Goal: Task Accomplishment & Management: Use online tool/utility

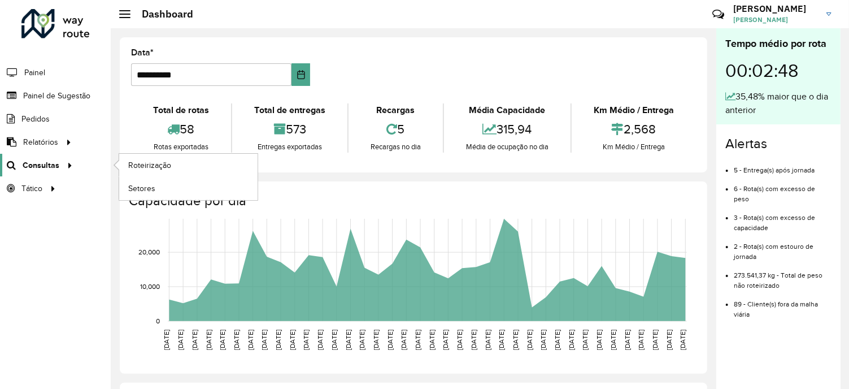
click at [55, 164] on span "Consultas" at bounding box center [41, 165] width 37 height 12
click at [137, 166] on span "Roteirização" at bounding box center [151, 165] width 46 height 12
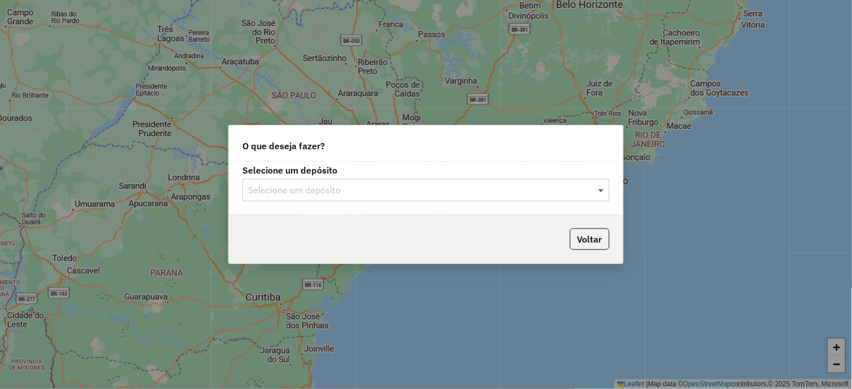
click at [605, 192] on span at bounding box center [603, 190] width 14 height 14
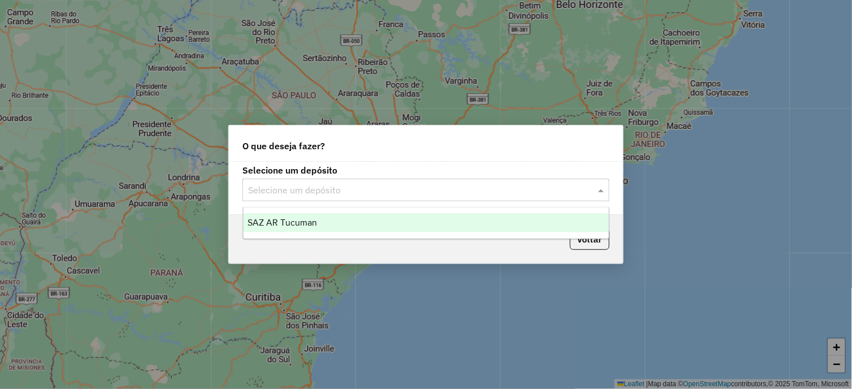
click at [261, 229] on div "SAZ AR Tucuman" at bounding box center [427, 222] width 366 height 19
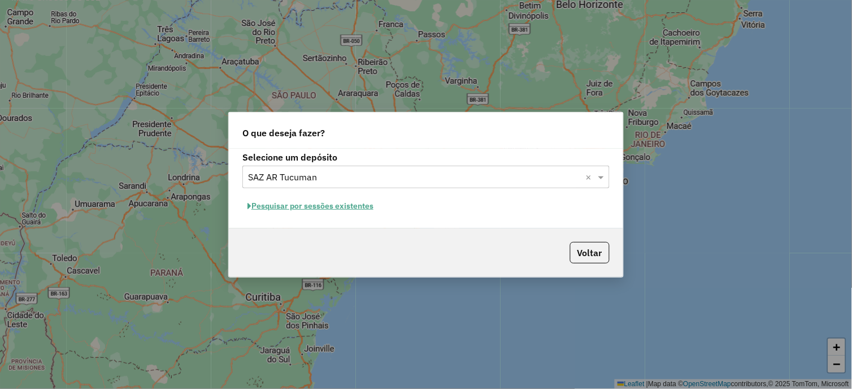
click at [363, 206] on button "Pesquisar por sessões existentes" at bounding box center [310, 206] width 136 height 18
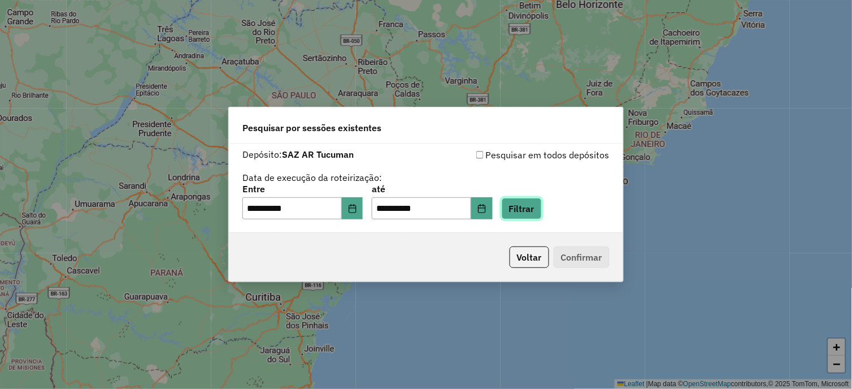
click at [539, 205] on button "Filtrar" at bounding box center [522, 208] width 40 height 21
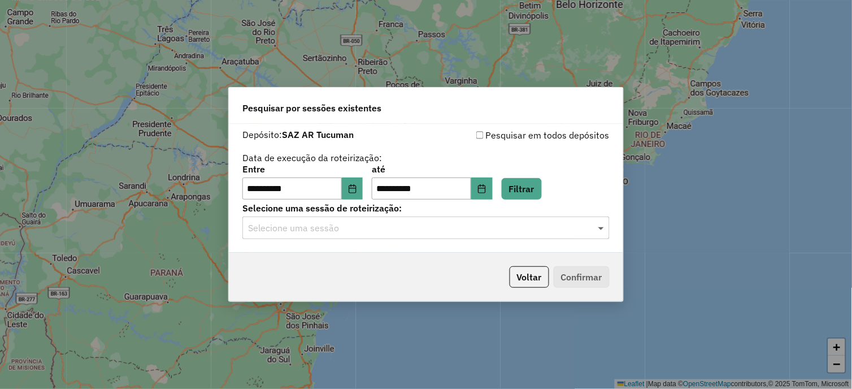
click at [602, 231] on span at bounding box center [603, 228] width 14 height 14
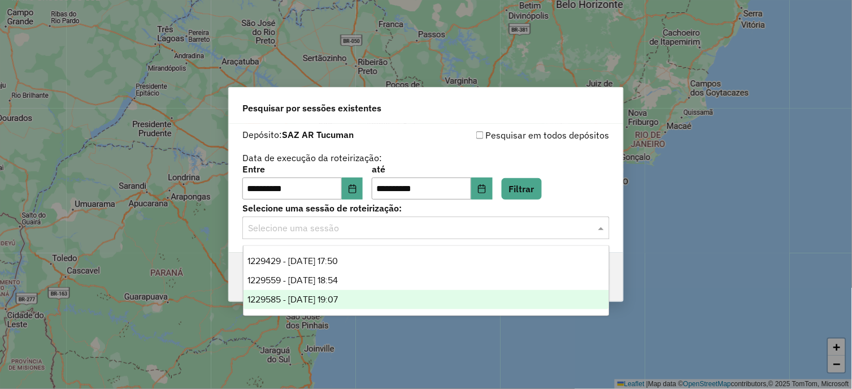
click at [380, 297] on div "1229585 - [DATE] 19:07" at bounding box center [427, 299] width 366 height 19
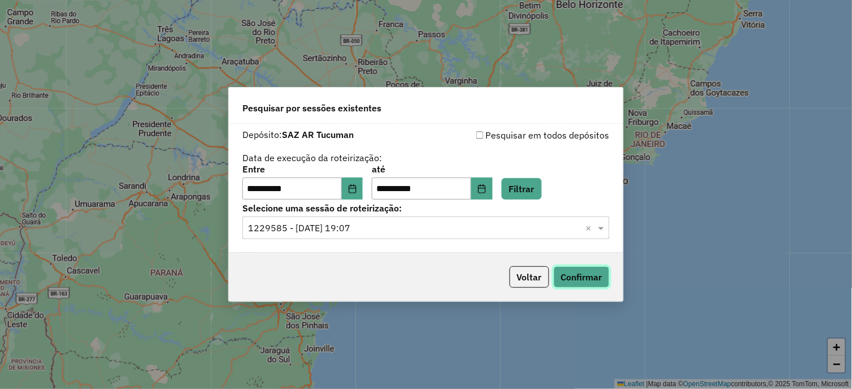
click at [568, 279] on button "Confirmar" at bounding box center [582, 276] width 56 height 21
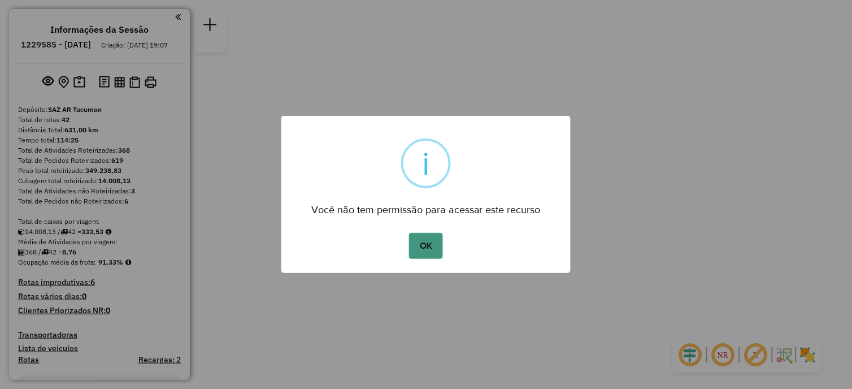
click at [413, 246] on button "OK" at bounding box center [425, 246] width 33 height 26
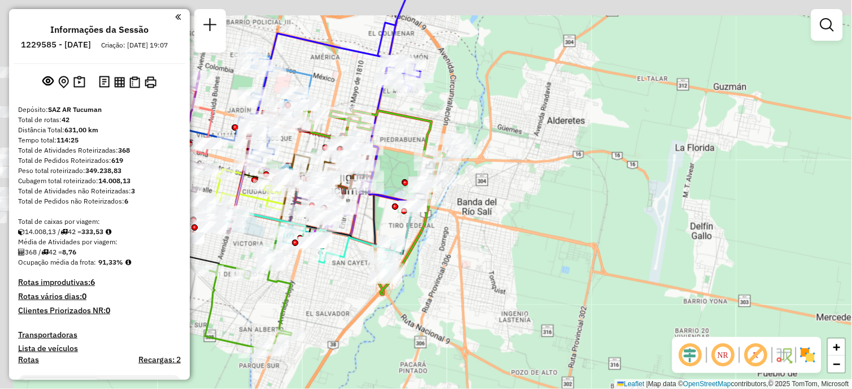
drag, startPoint x: 363, startPoint y: 187, endPoint x: 628, endPoint y: 216, distance: 266.7
click at [628, 216] on div "Janela de atendimento Grade de atendimento Capacidade Transportadoras Veículos …" at bounding box center [426, 194] width 852 height 389
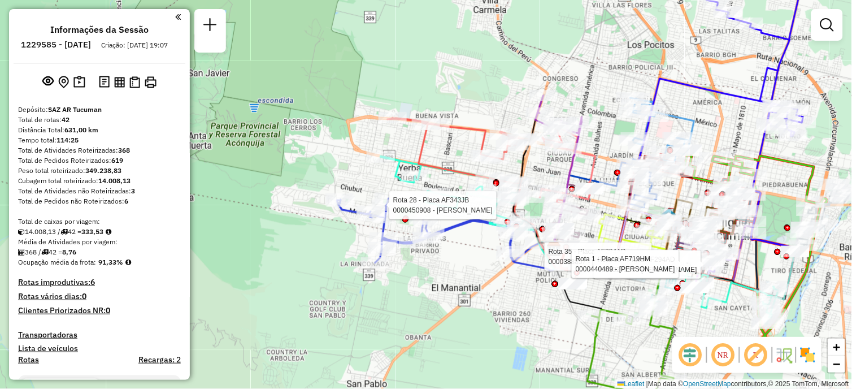
select select "**********"
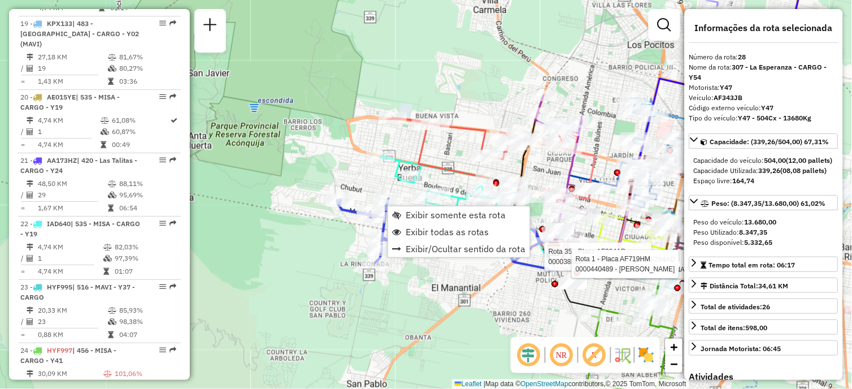
scroll to position [2343, 0]
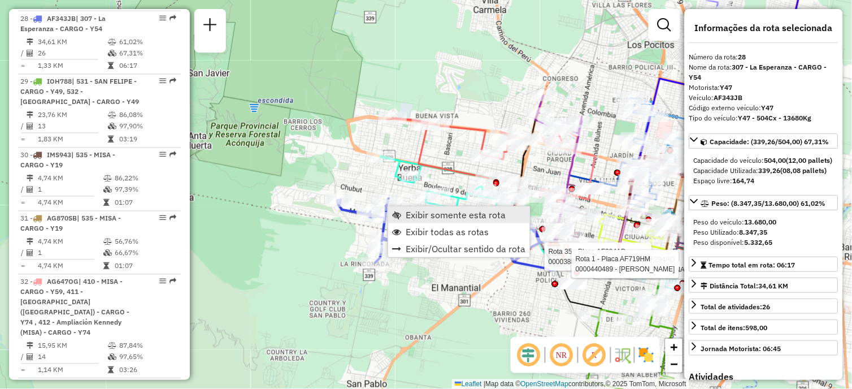
click at [430, 216] on span "Exibir somente esta rota" at bounding box center [456, 214] width 101 height 9
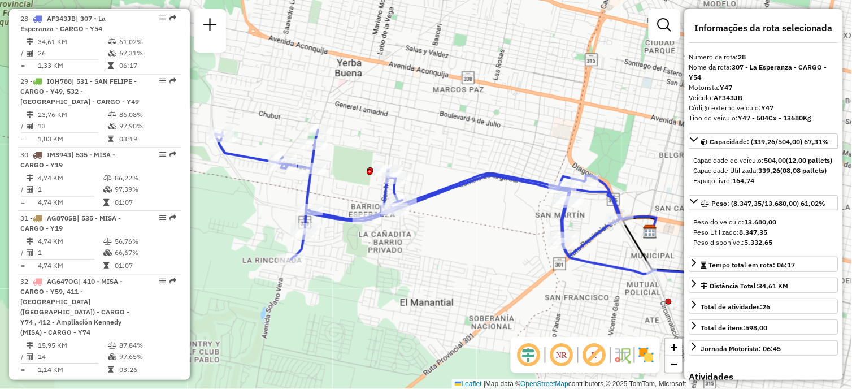
drag, startPoint x: 306, startPoint y: 142, endPoint x: 389, endPoint y: 201, distance: 101.8
click at [389, 201] on div "Janela de atendimento Grade de atendimento Capacidade Transportadoras Veículos …" at bounding box center [426, 194] width 852 height 389
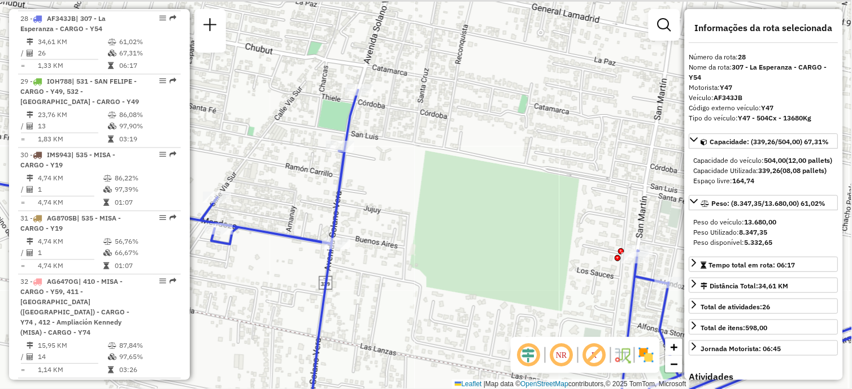
drag, startPoint x: 373, startPoint y: 190, endPoint x: 408, endPoint y: 209, distance: 40.0
click at [413, 209] on div "Janela de atendimento Grade de atendimento Capacidade Transportadoras Veículos …" at bounding box center [426, 194] width 852 height 389
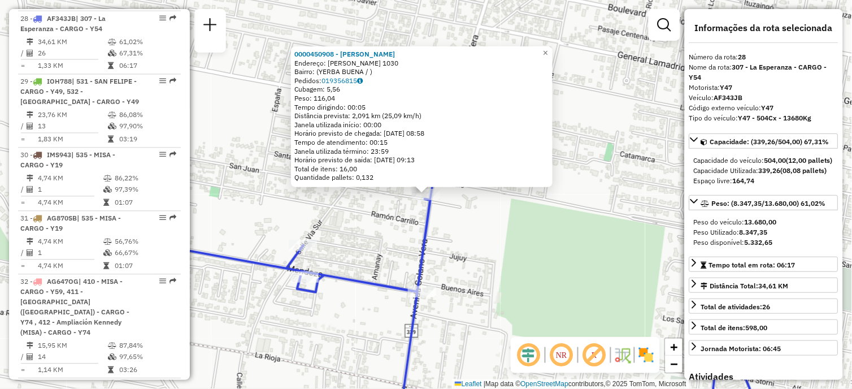
click at [471, 252] on div "0000450908 - Ingrao Alberto Sebastian Endereço: SOLANO VERA 1030 Bairro: (YERBA…" at bounding box center [426, 194] width 852 height 389
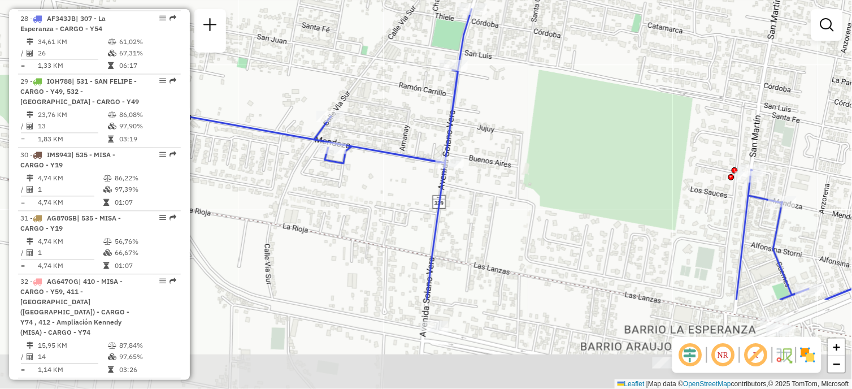
drag, startPoint x: 477, startPoint y: 297, endPoint x: 505, endPoint y: 168, distance: 131.8
click at [505, 168] on div "Janela de atendimento Grade de atendimento Capacidade Transportadoras Veículos …" at bounding box center [426, 194] width 852 height 389
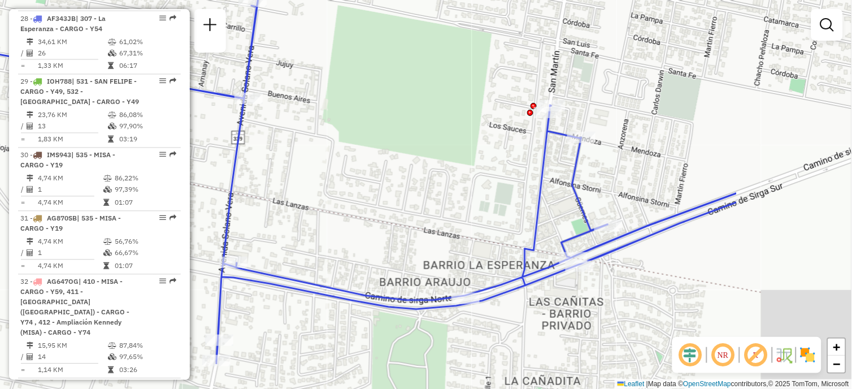
drag, startPoint x: 542, startPoint y: 287, endPoint x: 364, endPoint y: 272, distance: 179.2
click at [313, 255] on div "Janela de atendimento Grade de atendimento Capacidade Transportadoras Veículos …" at bounding box center [426, 194] width 852 height 389
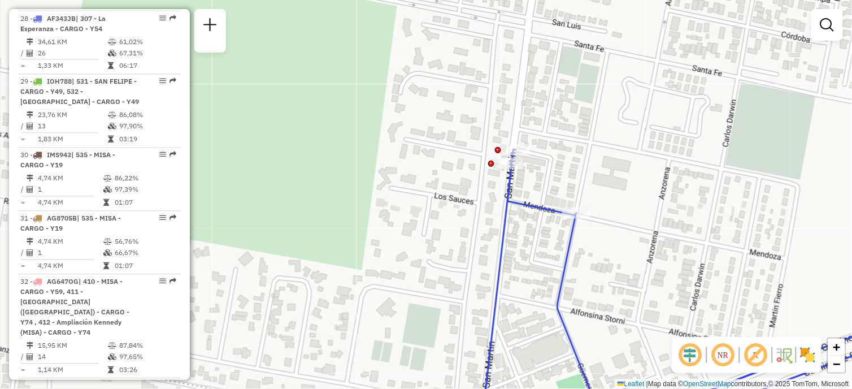
drag, startPoint x: 561, startPoint y: 151, endPoint x: 557, endPoint y: 190, distance: 39.2
click at [557, 190] on div "Janela de atendimento Grade de atendimento Capacidade Transportadoras Veículos …" at bounding box center [426, 194] width 852 height 389
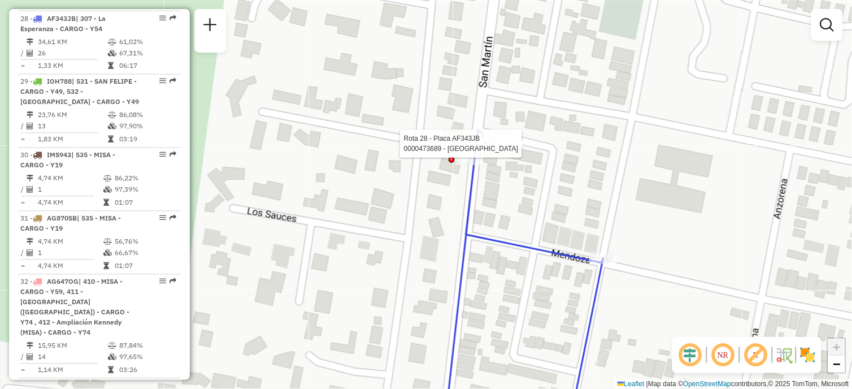
select select "**********"
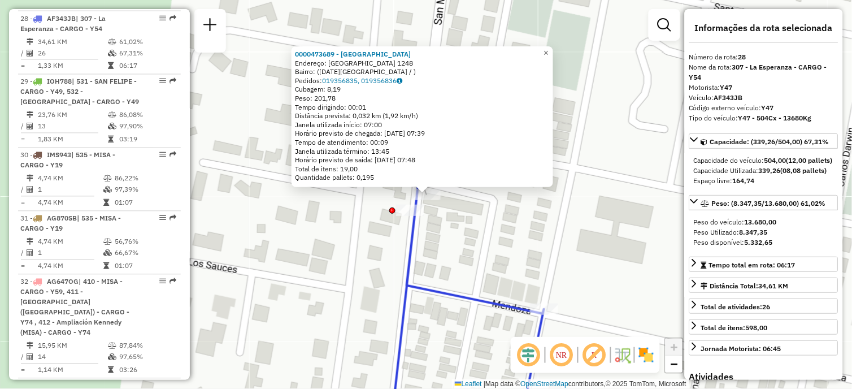
click at [581, 83] on div "0000473689 - Toledo Endereço: San Martin 1248 Bairro: (San Miguel de tucuman / …" at bounding box center [426, 194] width 852 height 389
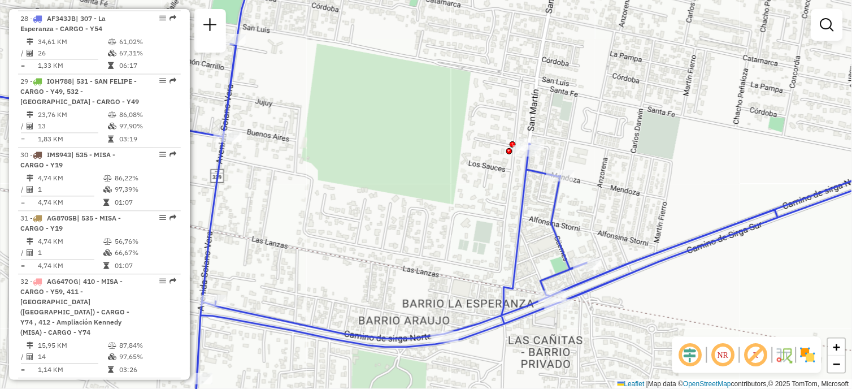
drag, startPoint x: 607, startPoint y: 207, endPoint x: 611, endPoint y: 181, distance: 26.3
click at [611, 181] on div "Janela de atendimento Grade de atendimento Capacidade Transportadoras Veículos …" at bounding box center [426, 194] width 852 height 389
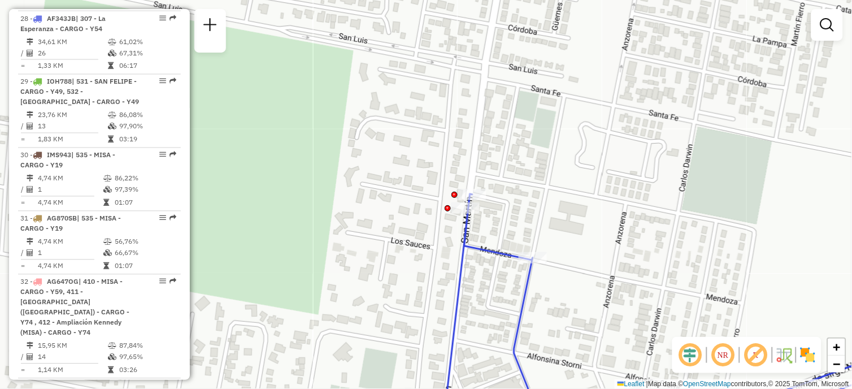
drag, startPoint x: 505, startPoint y: 101, endPoint x: 507, endPoint y: 246, distance: 145.2
click at [507, 246] on div "Janela de atendimento Grade de atendimento Capacidade Transportadoras Veículos …" at bounding box center [426, 194] width 852 height 389
